Goal: Task Accomplishment & Management: Manage account settings

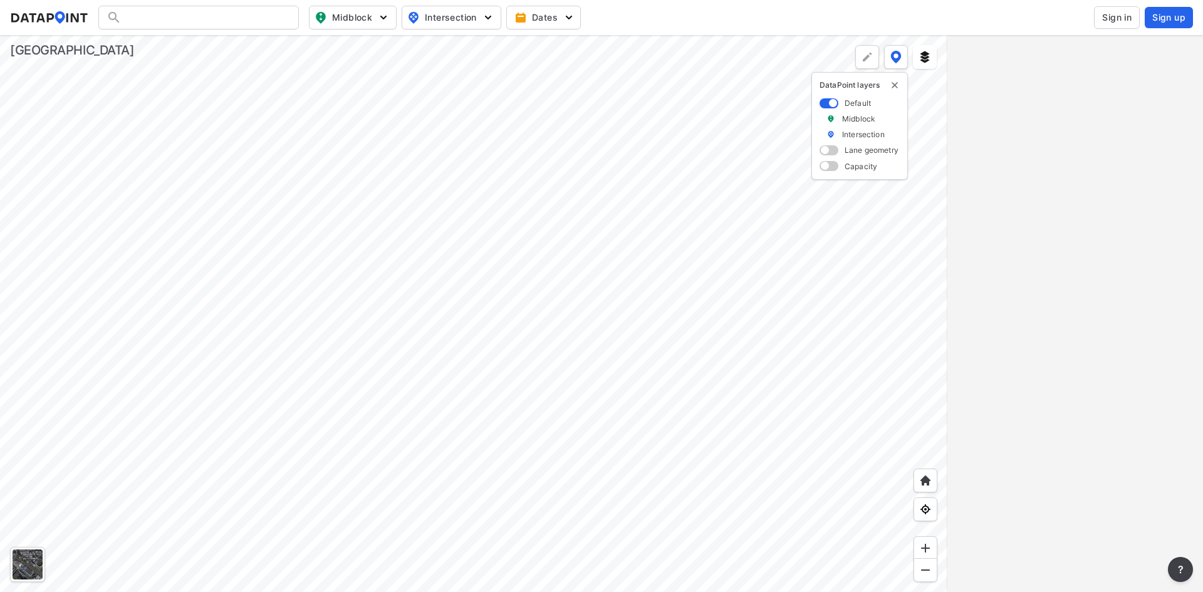
click at [1116, 14] on span "Sign in" at bounding box center [1116, 17] width 29 height 13
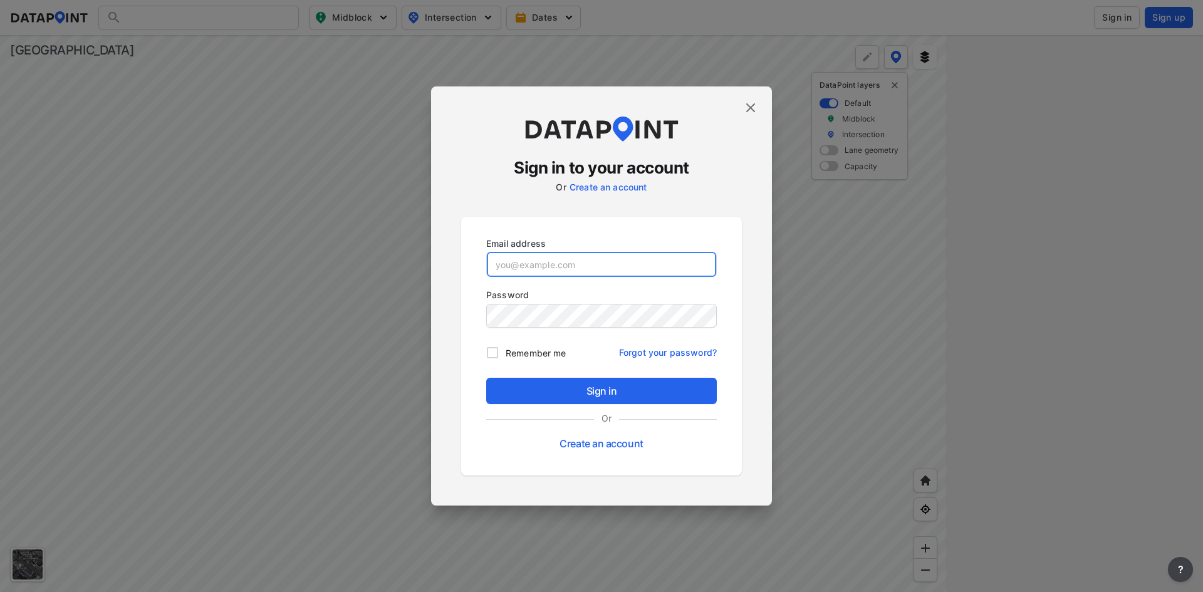
click at [611, 259] on input "email" at bounding box center [601, 264] width 229 height 25
paste input "[EMAIL_ADDRESS][DOMAIN_NAME]"
type input "[EMAIL_ADDRESS][DOMAIN_NAME]"
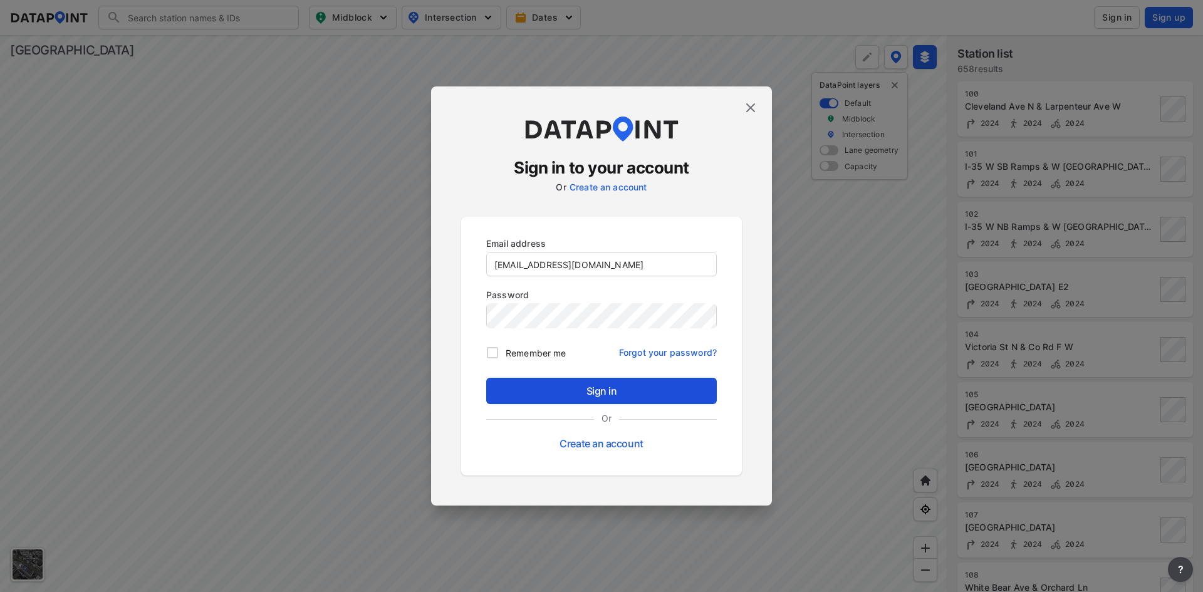
click at [620, 394] on span "Sign in" at bounding box center [601, 391] width 211 height 15
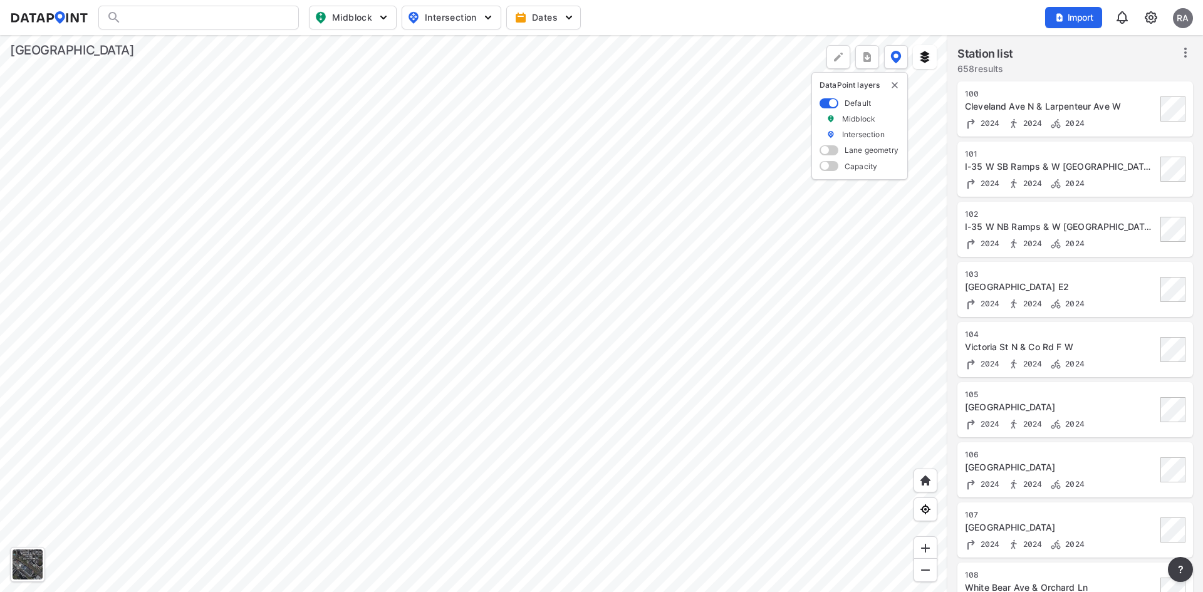
click at [207, 23] on div at bounding box center [198, 18] width 201 height 24
click at [1147, 14] on img at bounding box center [1151, 17] width 15 height 15
click at [1092, 89] on link "Station management" at bounding box center [1098, 93] width 108 height 13
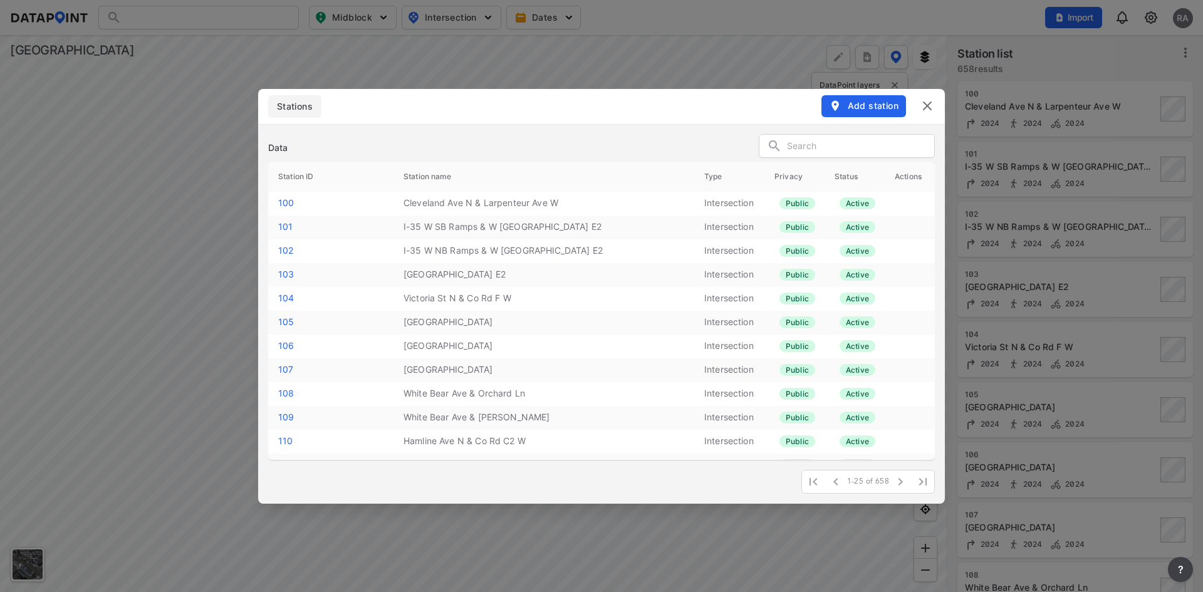
click at [809, 143] on input "text" at bounding box center [860, 146] width 147 height 19
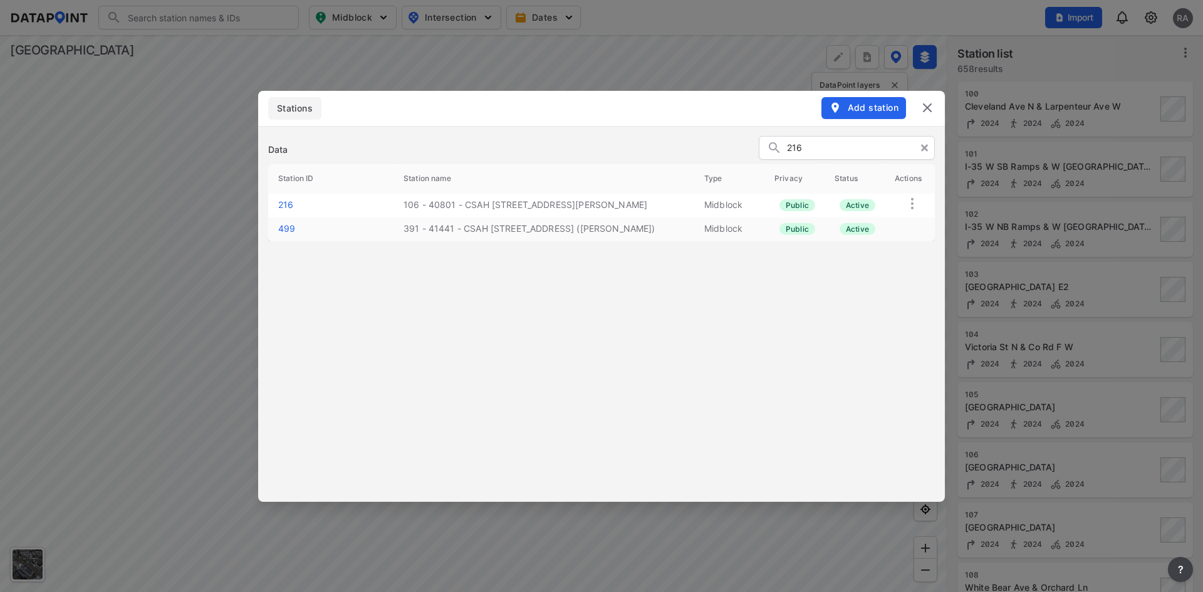
type input "216"
click at [291, 202] on link "216" at bounding box center [285, 204] width 15 height 11
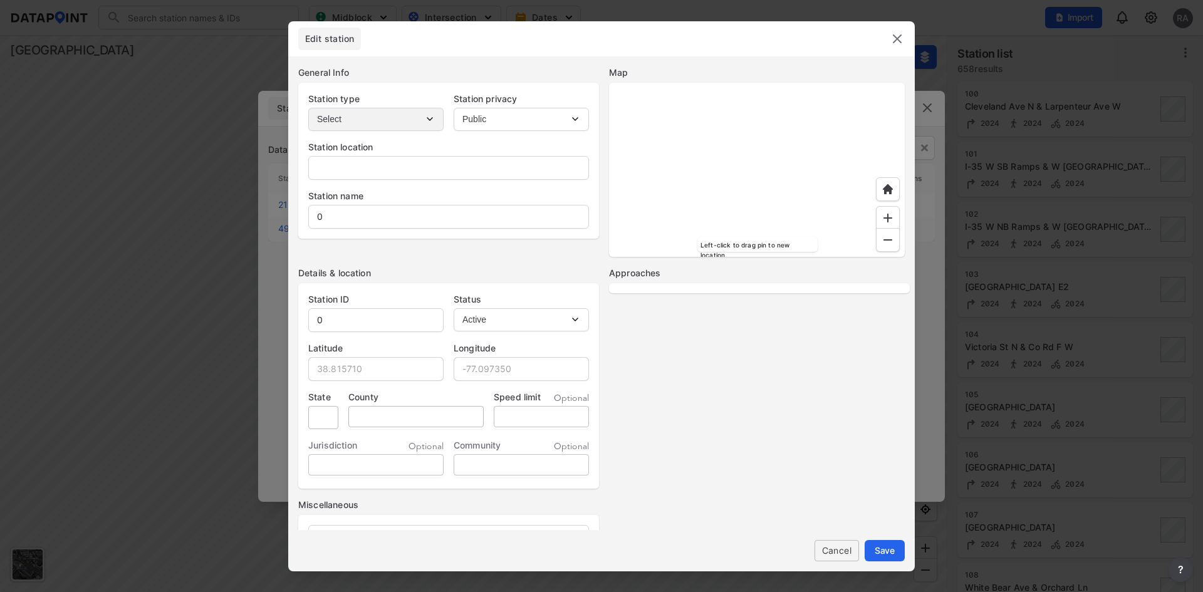
type input "-"
type input "106 - 40801 - CSAH [STREET_ADDRESS][PERSON_NAME]"
type input "216"
type input "44.991967"
type input "-93.038581"
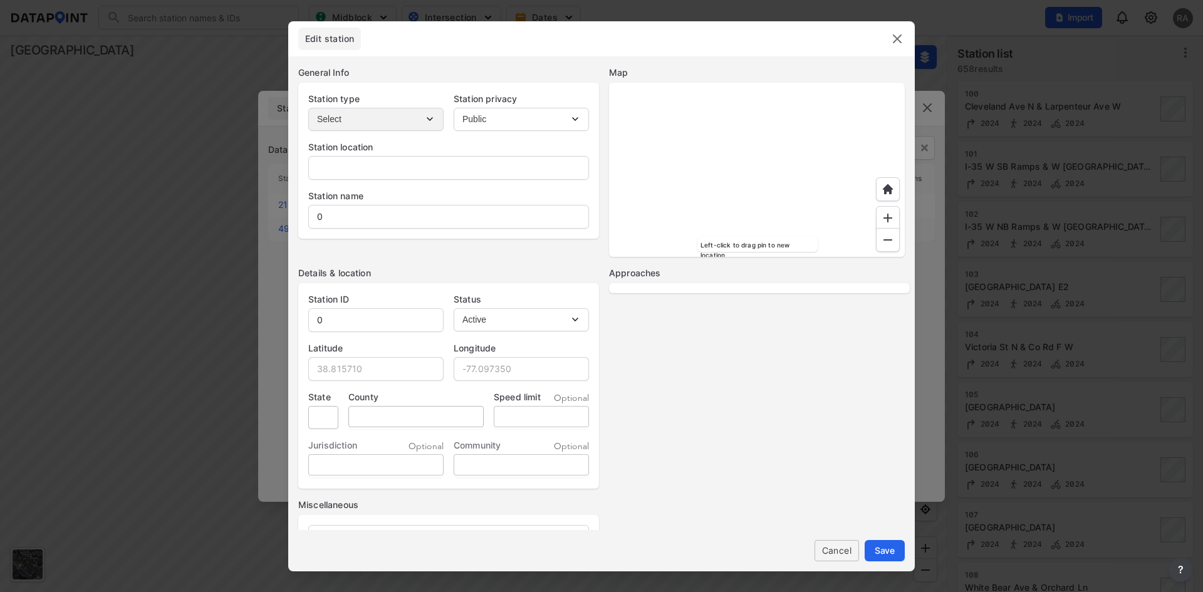
type input "MN"
type input "123"
type input "30"
select select "1"
select select "EB"
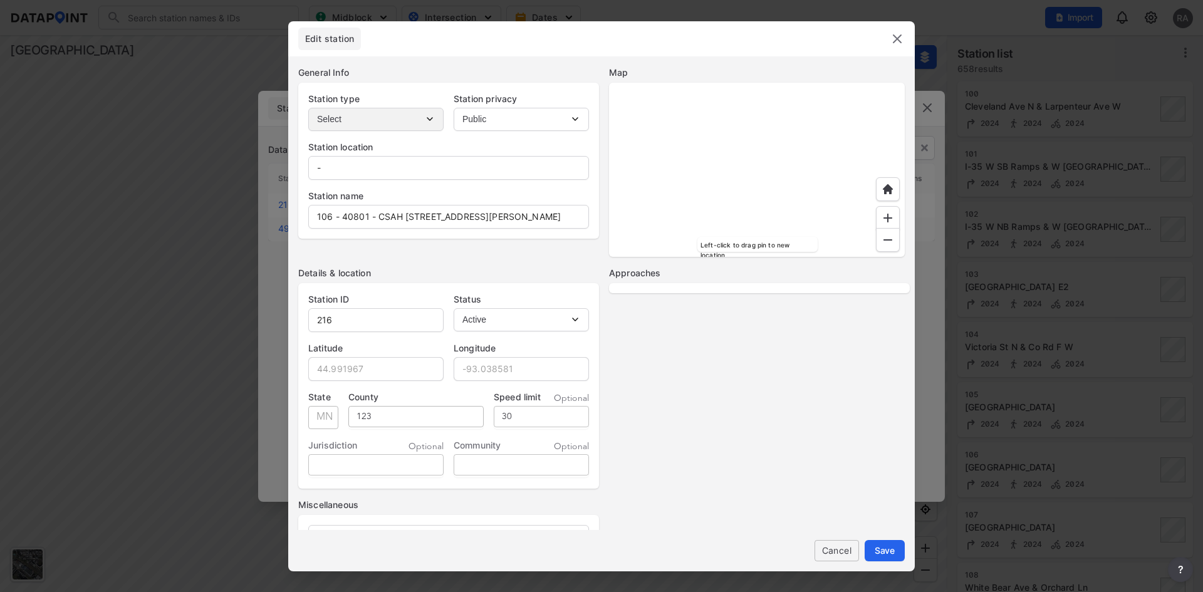
select select "WB"
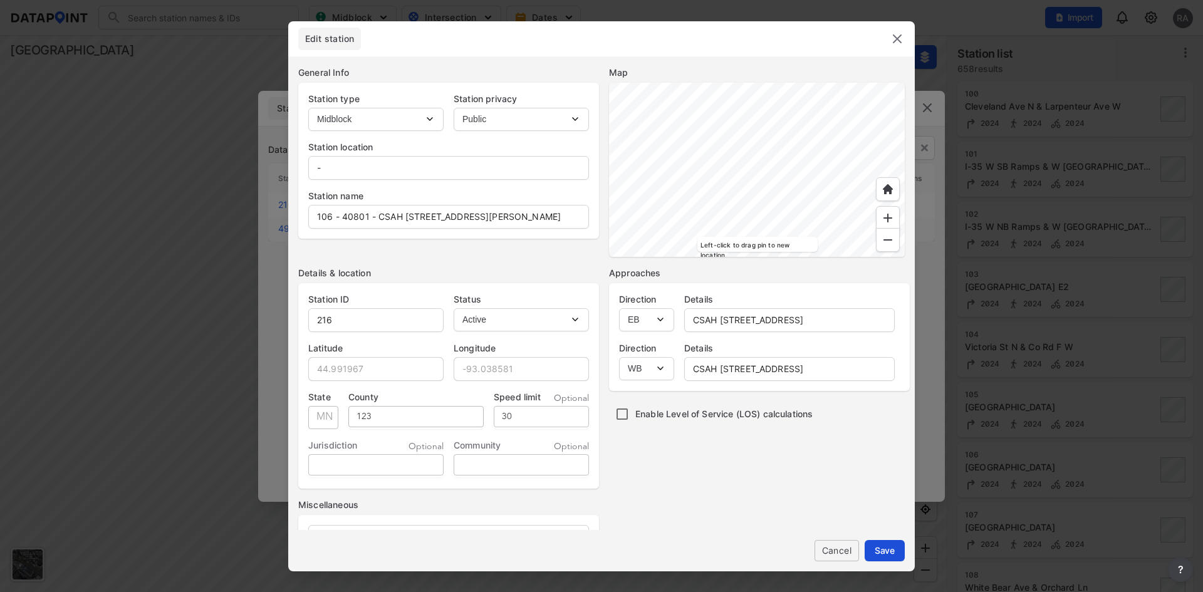
click at [891, 547] on span "Save" at bounding box center [885, 550] width 20 height 13
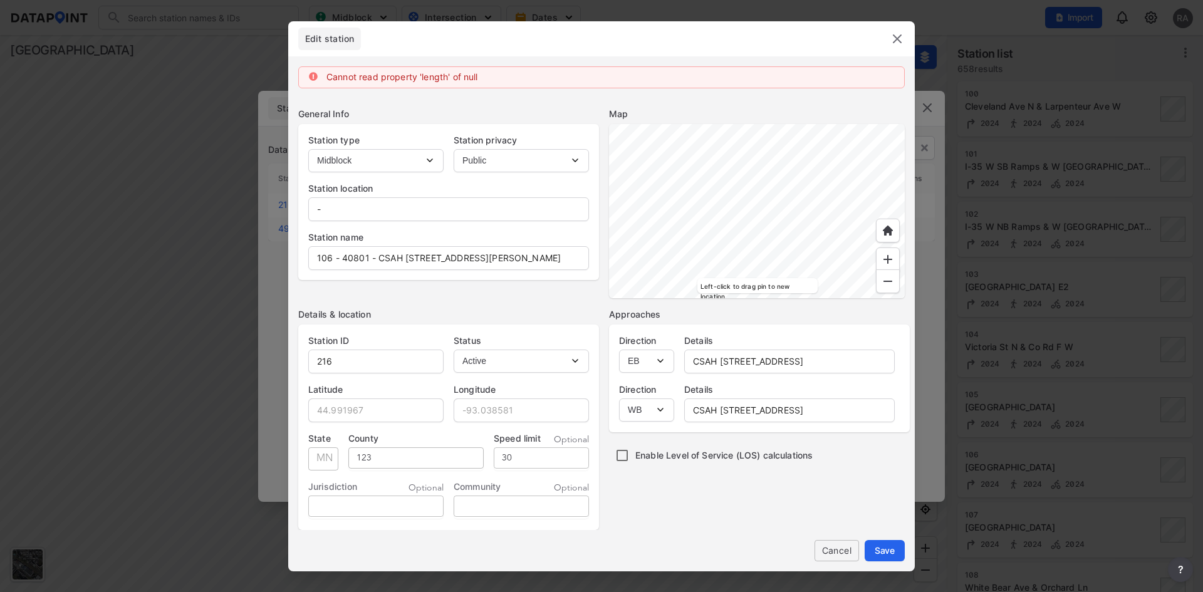
click at [894, 43] on img at bounding box center [897, 38] width 15 height 15
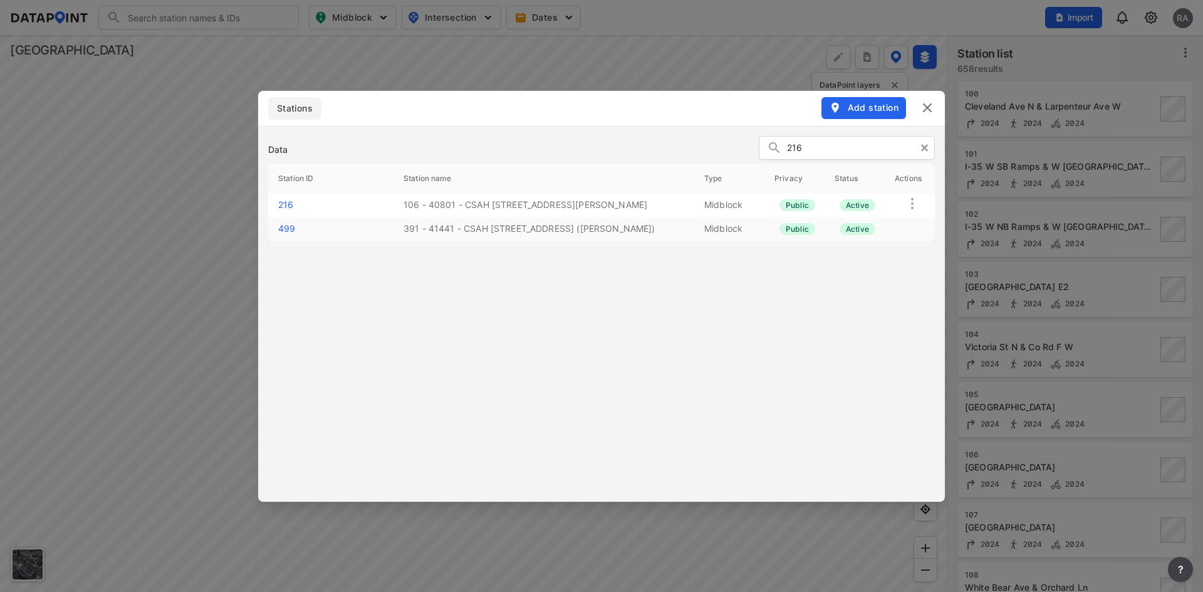
click at [928, 107] on img at bounding box center [927, 107] width 15 height 15
